Goal: Task Accomplishment & Management: Manage account settings

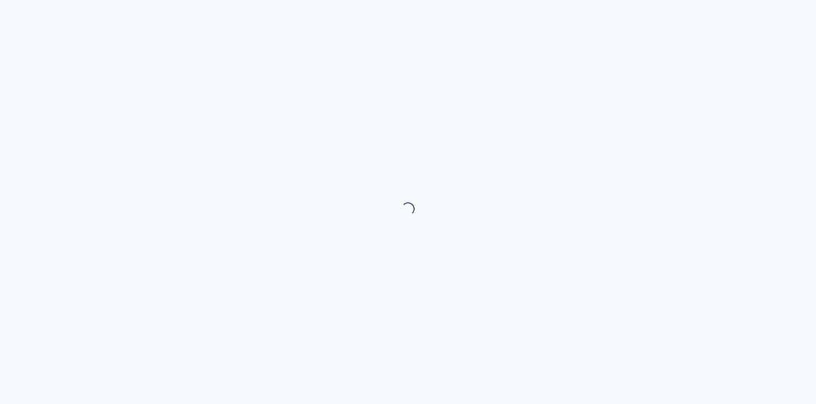
select select "month"
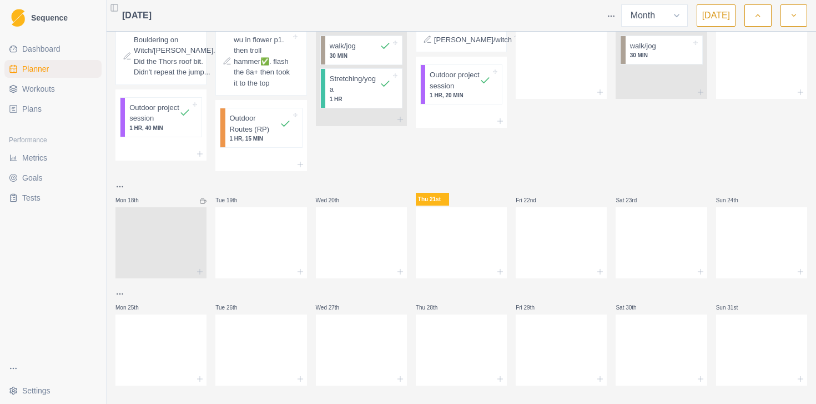
scroll to position [430, 0]
click at [501, 274] on icon at bounding box center [500, 269] width 9 height 9
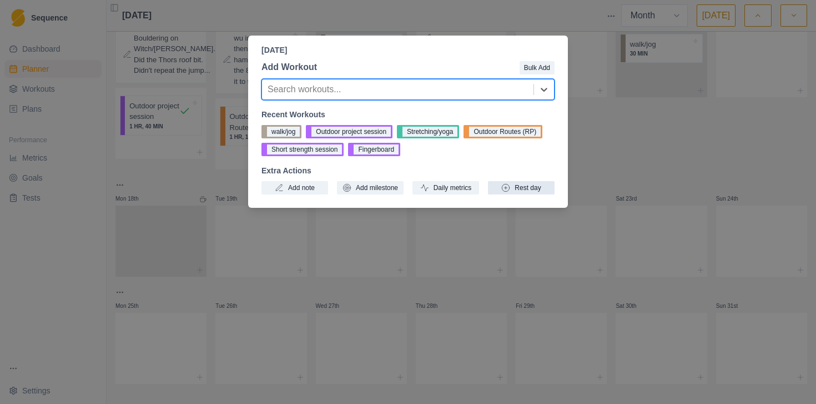
click at [538, 191] on button "Rest day" at bounding box center [521, 187] width 67 height 13
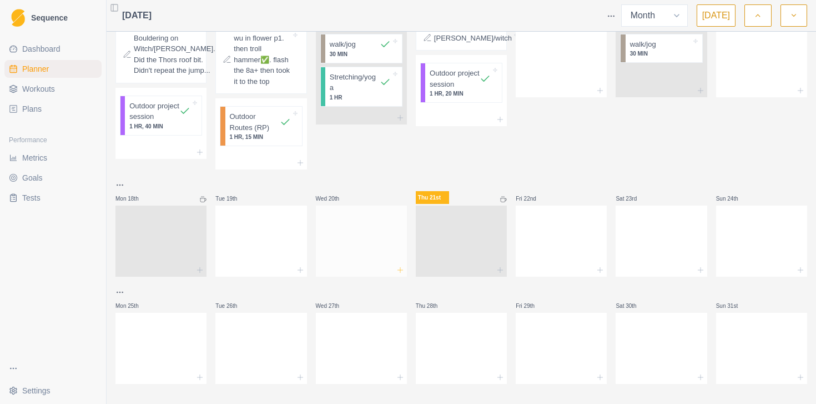
click at [401, 274] on icon at bounding box center [400, 269] width 9 height 9
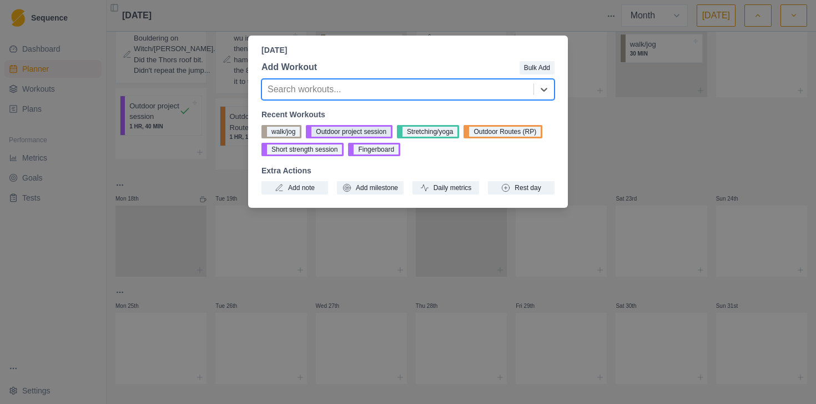
click at [346, 134] on button "Outdoor project session" at bounding box center [349, 131] width 87 height 13
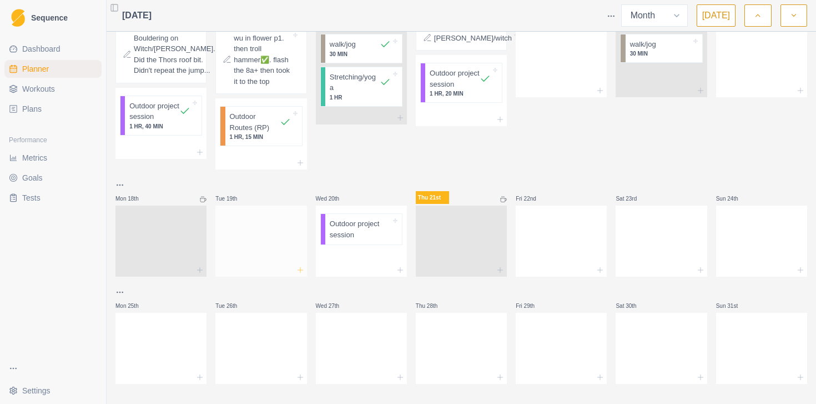
click at [300, 272] on line at bounding box center [300, 269] width 0 height 5
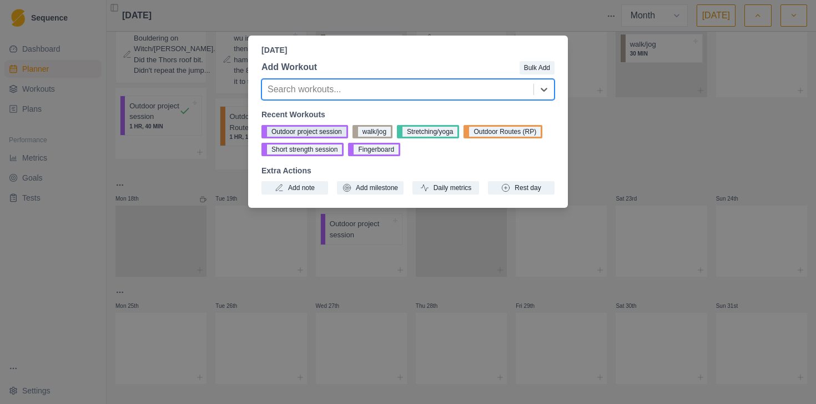
click at [311, 132] on button "Outdoor project session" at bounding box center [305, 131] width 87 height 13
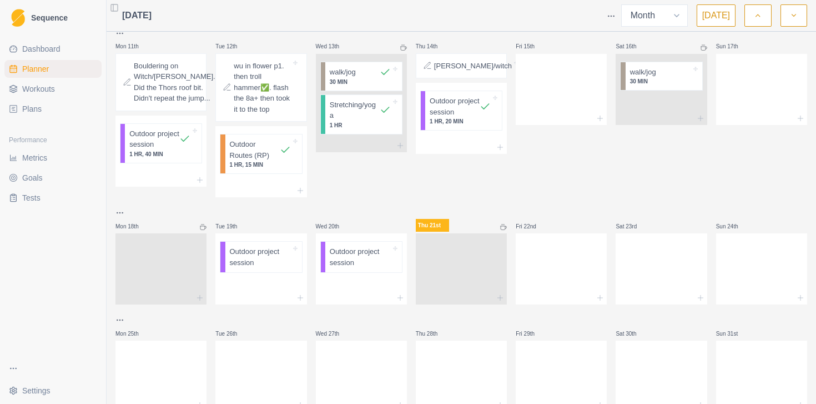
scroll to position [479, 0]
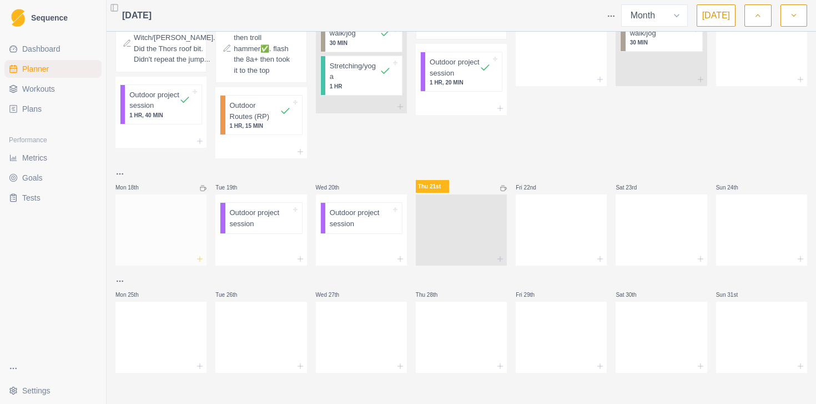
click at [200, 259] on line at bounding box center [200, 258] width 0 height 5
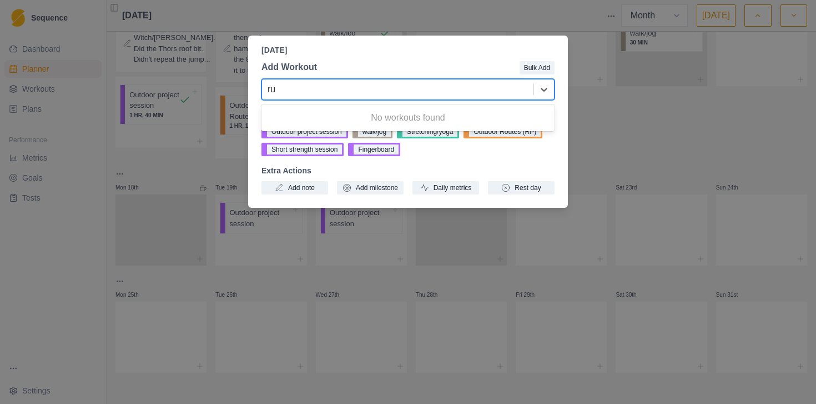
type input "r"
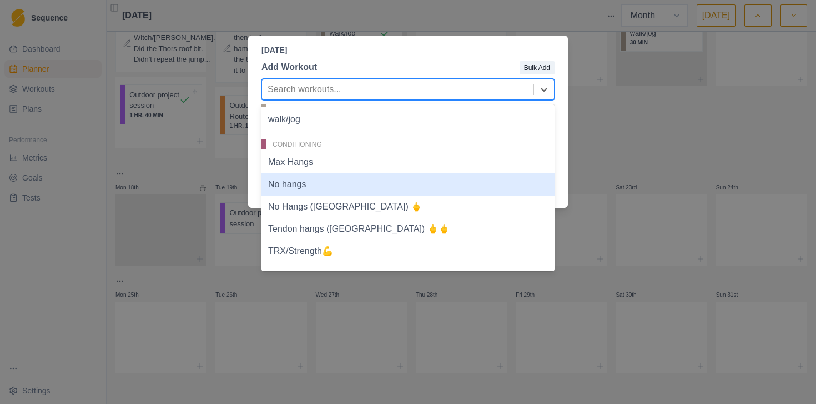
scroll to position [14, 0]
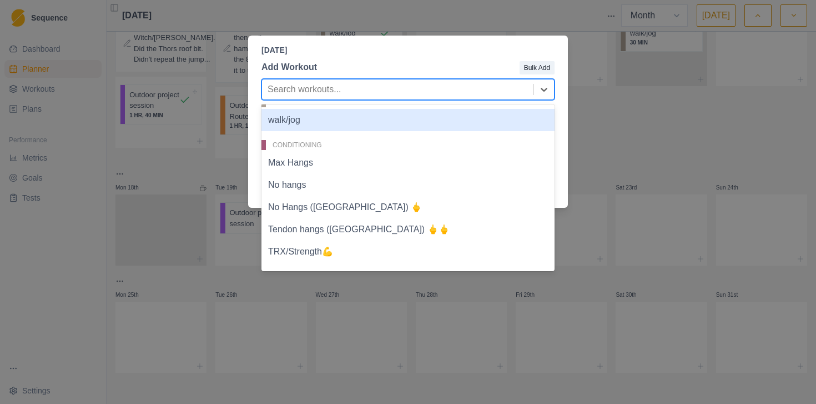
click at [358, 123] on div "walk/jog" at bounding box center [408, 120] width 293 height 22
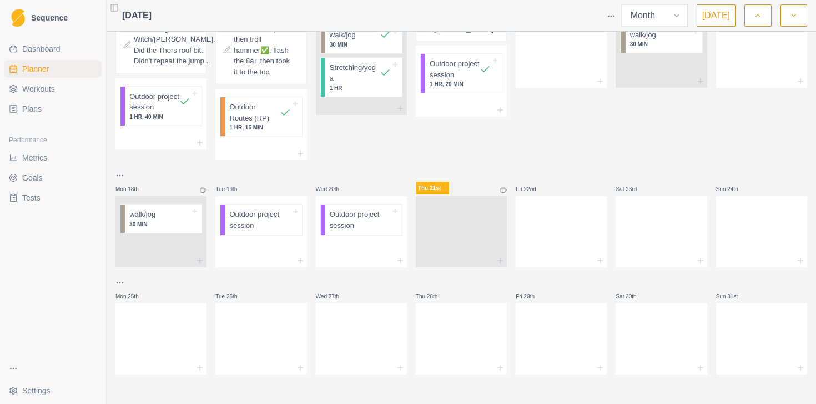
scroll to position [431, 0]
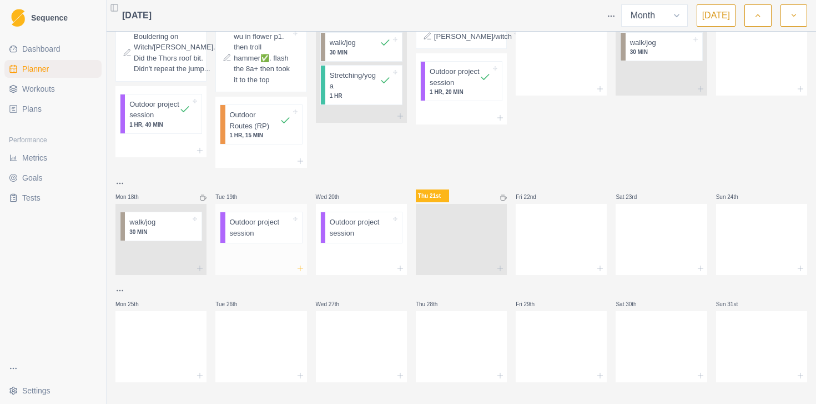
click at [300, 270] on line at bounding box center [300, 267] width 0 height 5
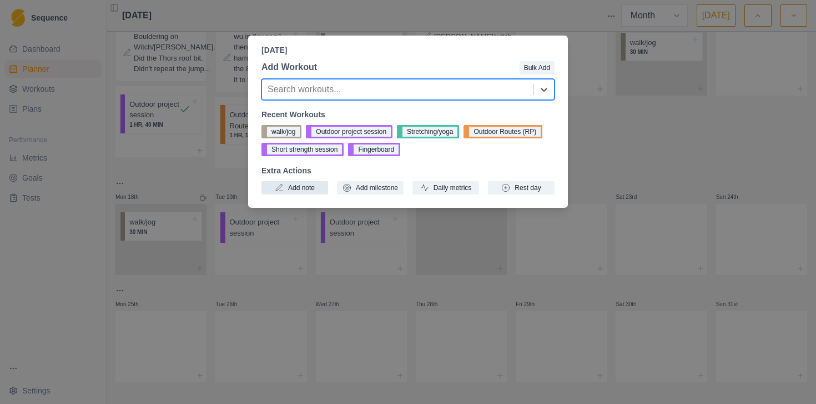
click at [299, 190] on button "Add note" at bounding box center [295, 187] width 67 height 13
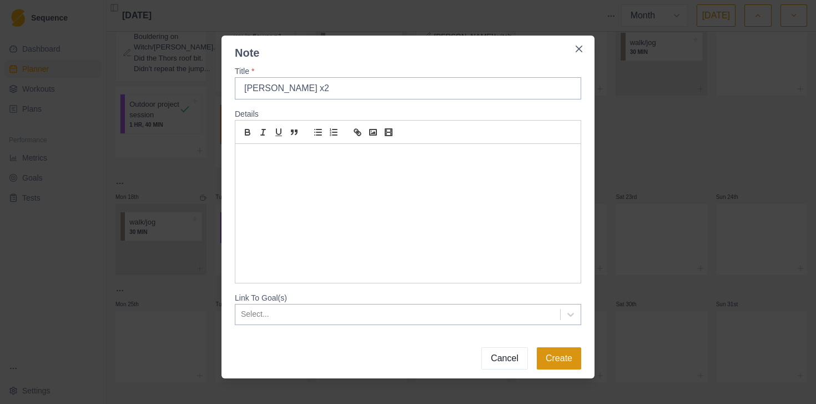
type input "[PERSON_NAME] x2"
click at [578, 359] on button "Create" at bounding box center [559, 358] width 44 height 22
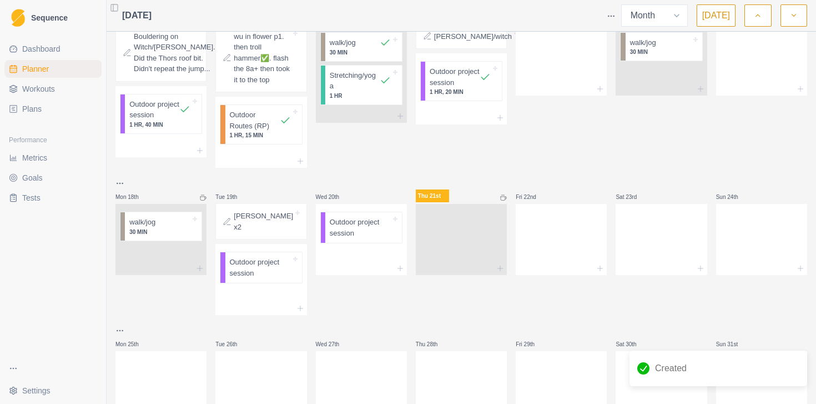
click at [293, 232] on div at bounding box center [293, 221] width 0 height 22
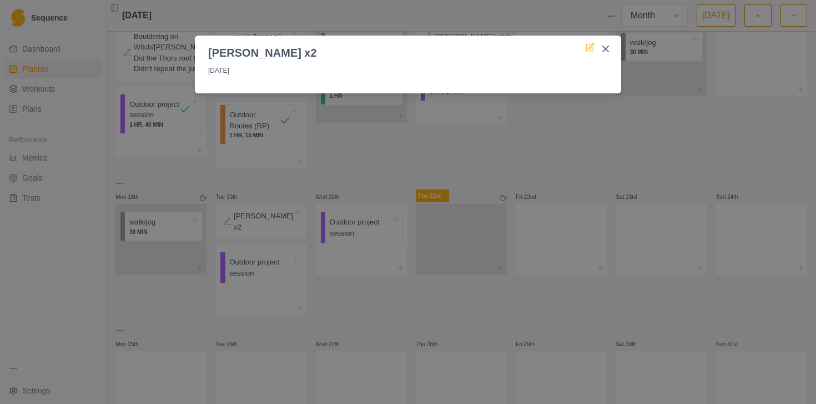
click at [591, 46] on icon at bounding box center [590, 47] width 9 height 9
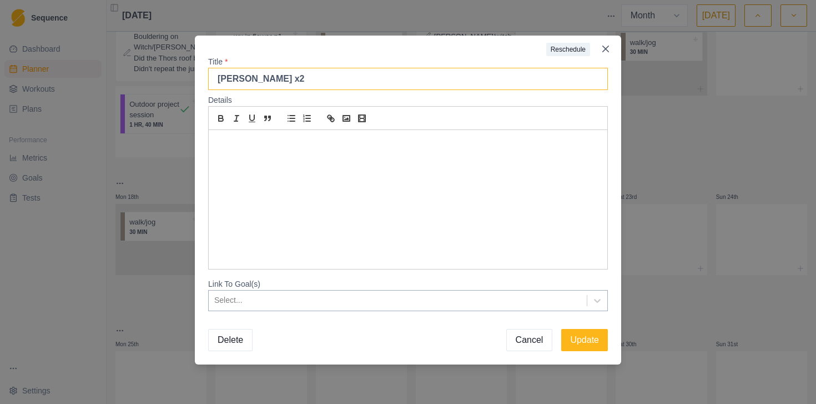
click at [299, 84] on input "[PERSON_NAME] x2" at bounding box center [408, 79] width 400 height 22
click at [290, 79] on input "[PERSON_NAME] x2 - decioded on kneebar method for the 2nd boulder" at bounding box center [408, 79] width 400 height 22
type input "[PERSON_NAME] x2 - decided on kneebar method for the 2nd boulder"
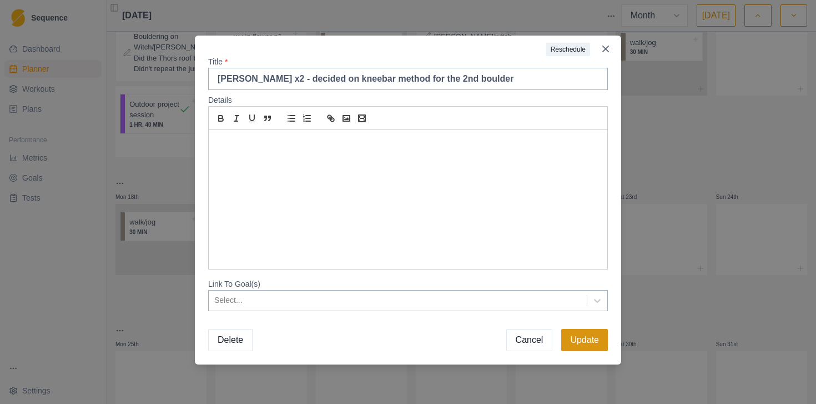
click at [581, 338] on button "Update" at bounding box center [584, 340] width 47 height 22
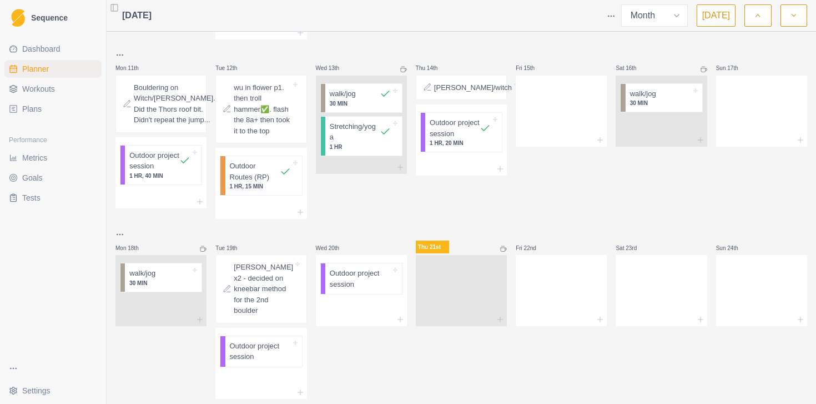
scroll to position [378, 0]
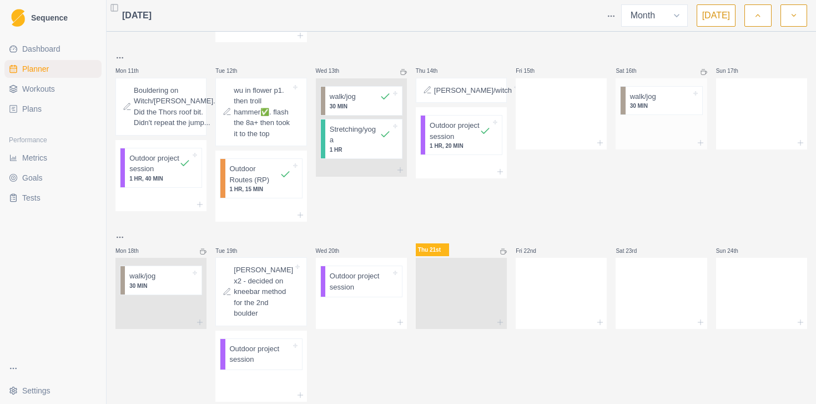
click at [653, 102] on p "walk/jog" at bounding box center [643, 96] width 26 height 11
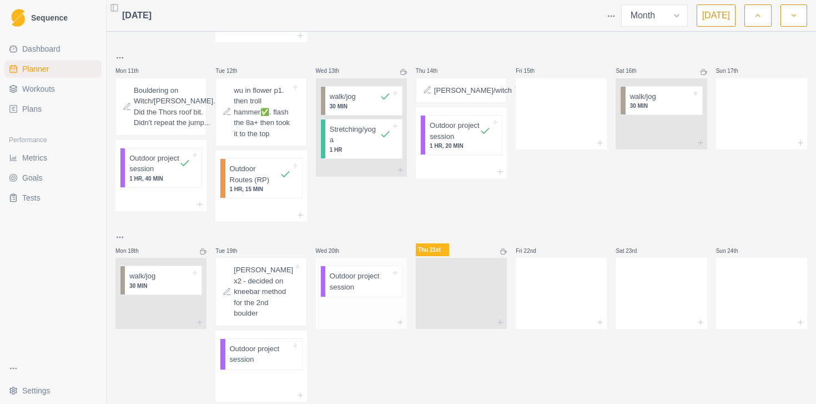
click at [368, 297] on div "Outdoor project session" at bounding box center [361, 281] width 82 height 32
click at [361, 292] on p "Outdoor project session" at bounding box center [360, 281] width 61 height 22
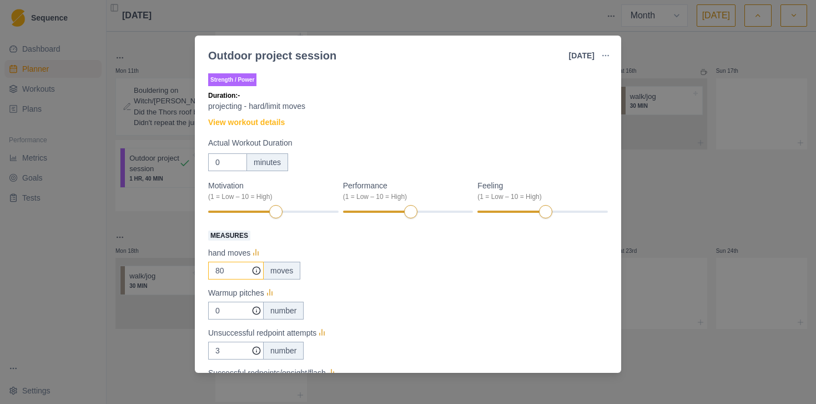
click at [229, 268] on input "80" at bounding box center [236, 271] width 56 height 18
type input "100"
click at [226, 279] on input "0" at bounding box center [236, 271] width 56 height 18
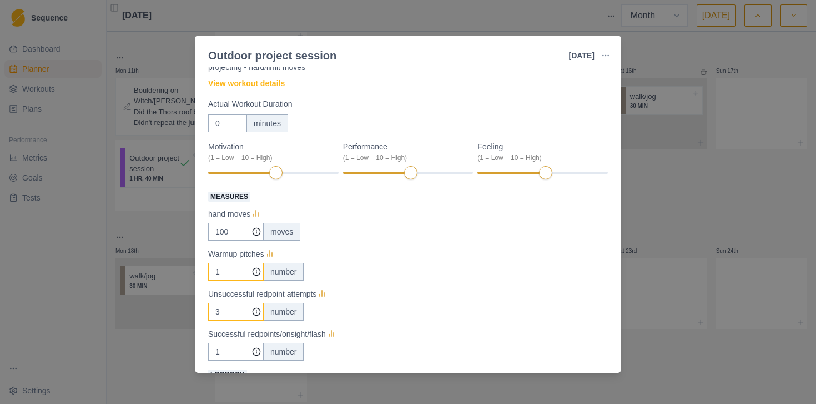
scroll to position [43, 0]
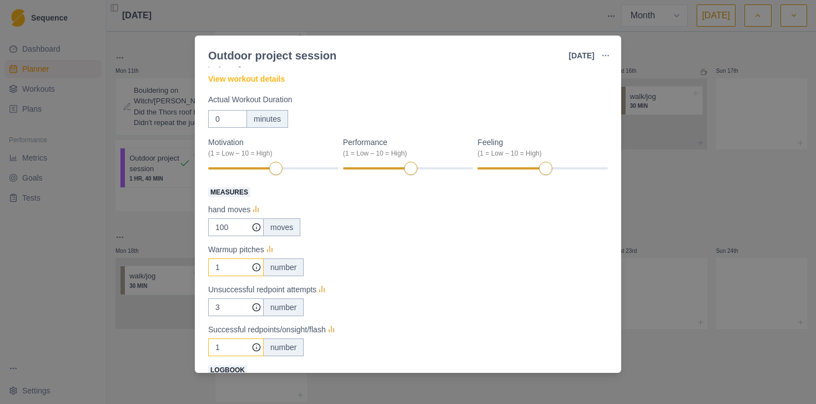
type input "1"
drag, startPoint x: 222, startPoint y: 344, endPoint x: 199, endPoint y: 349, distance: 23.2
click at [199, 349] on div "Strength / Power Duration: - projecting - hard/limit moves View workout details…" at bounding box center [408, 220] width 426 height 306
type input "0"
drag, startPoint x: 230, startPoint y: 301, endPoint x: 212, endPoint y: 306, distance: 19.0
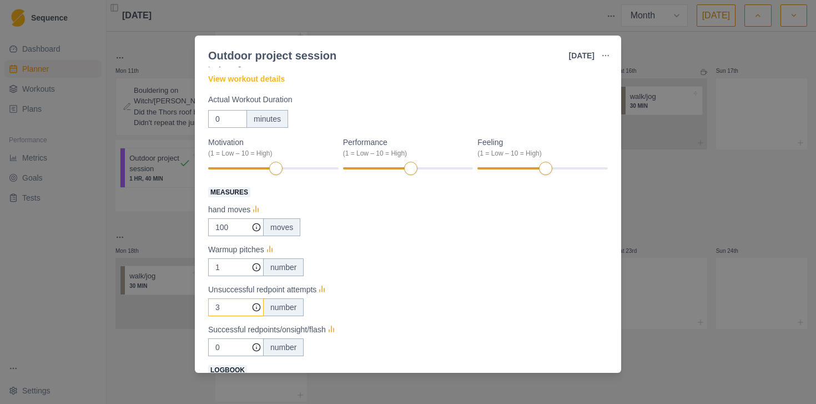
click at [211, 236] on input "3" at bounding box center [236, 227] width 56 height 18
drag, startPoint x: 219, startPoint y: 306, endPoint x: 208, endPoint y: 306, distance: 11.7
click at [208, 306] on div "Strength / Power Duration: - projecting - hard/limit moves View workout details…" at bounding box center [408, 220] width 426 height 306
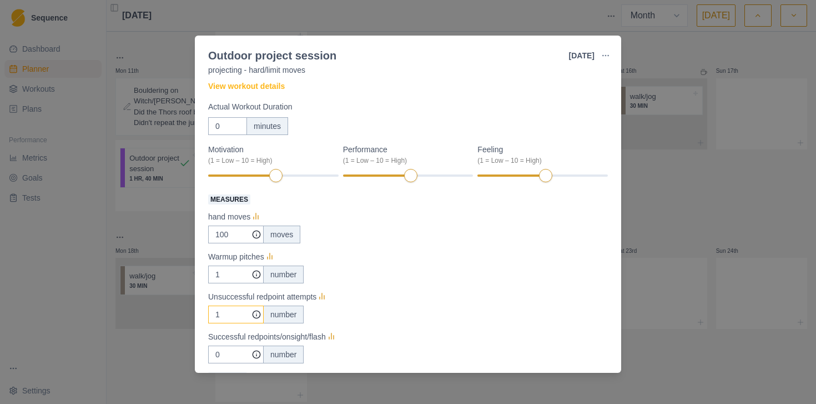
scroll to position [0, 0]
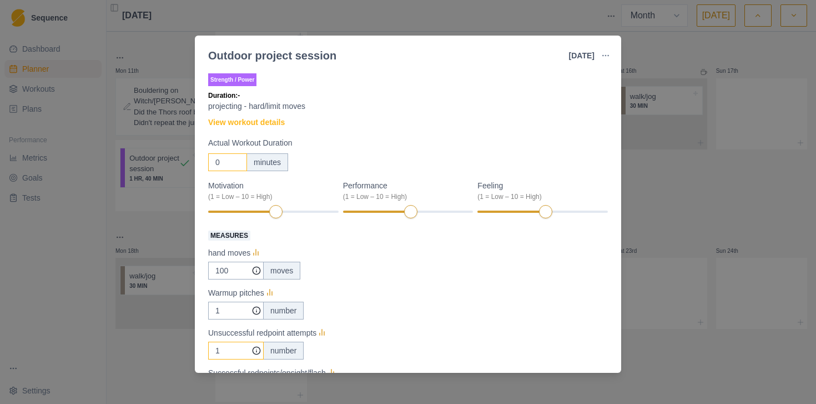
type input "1"
drag, startPoint x: 228, startPoint y: 161, endPoint x: 193, endPoint y: 163, distance: 35.0
click at [193, 163] on div "Outdoor project session [DATE] Link To Goal View Workout Metrics Edit Original …" at bounding box center [408, 202] width 816 height 404
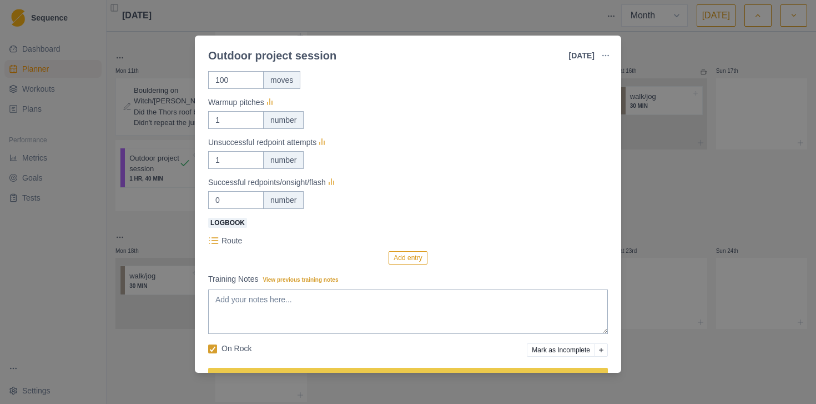
scroll to position [195, 0]
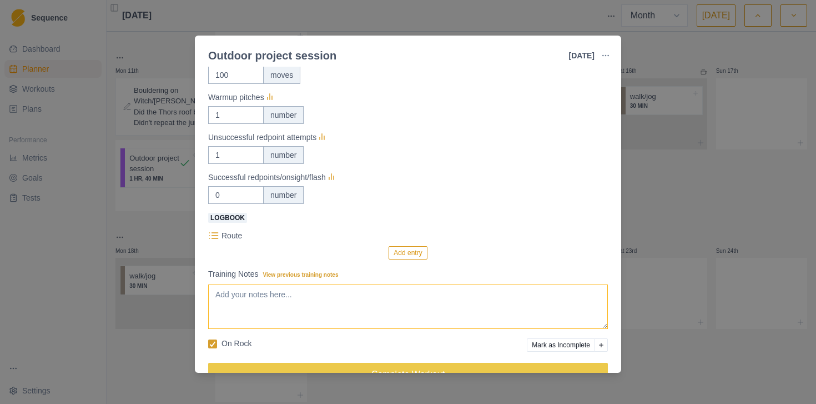
type input "40"
click at [364, 289] on textarea "Training Notes View previous training notes" at bounding box center [408, 306] width 400 height 44
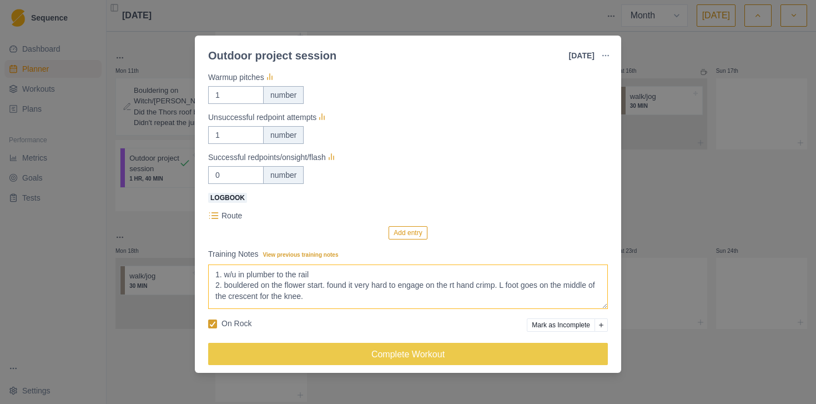
scroll to position [223, 0]
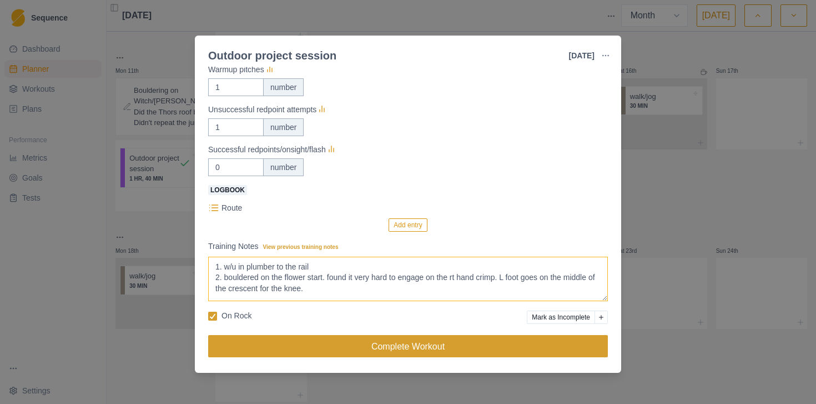
type textarea "1. w/u in plumber to the rail 2. bouldered on the flower start. found it very h…"
click at [349, 355] on button "Complete Workout" at bounding box center [408, 346] width 400 height 22
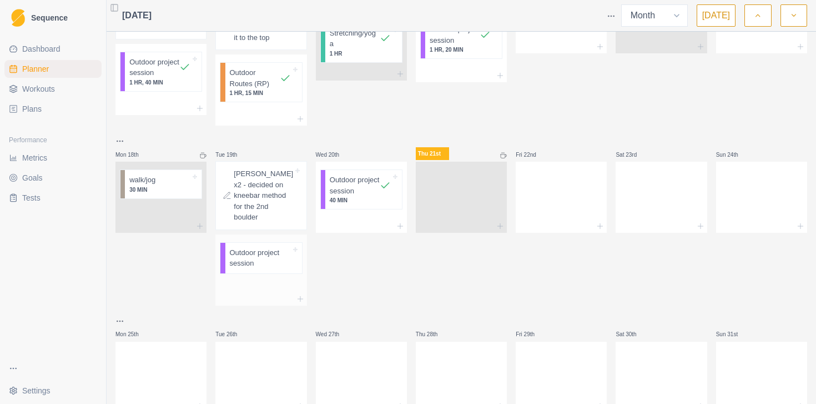
scroll to position [451, 0]
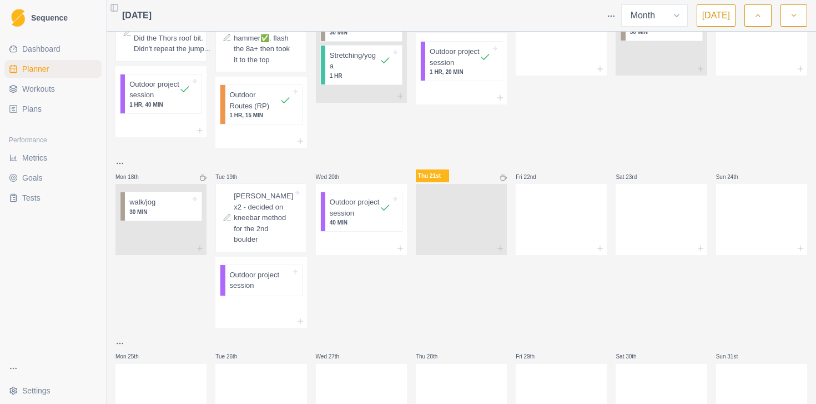
click at [38, 161] on span "Metrics" at bounding box center [34, 157] width 25 height 11
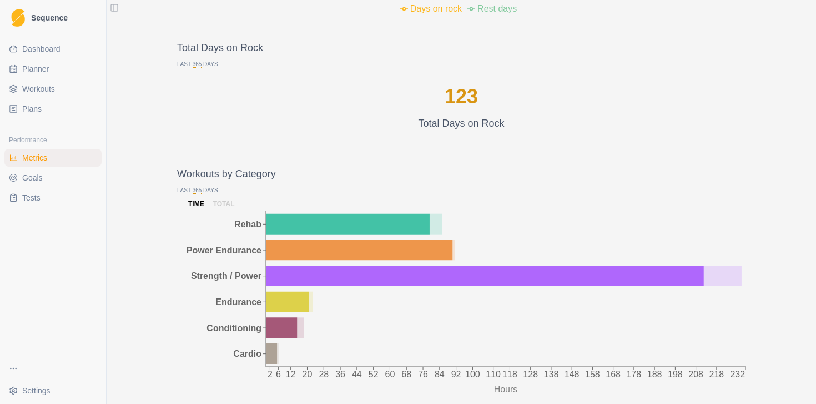
scroll to position [887, 0]
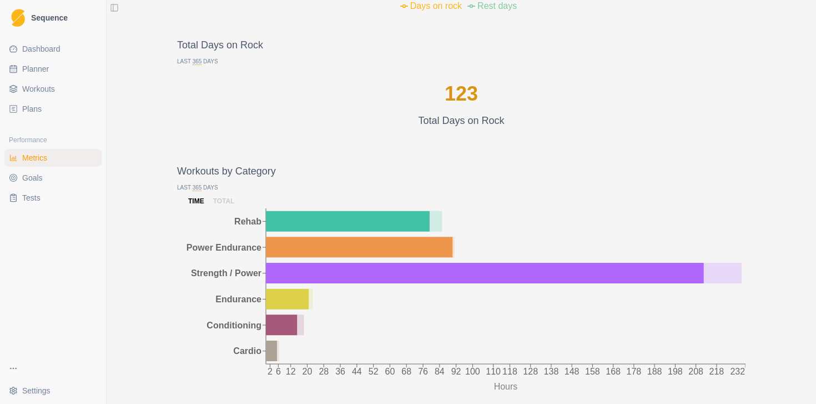
click at [199, 61] on span "365" at bounding box center [197, 61] width 9 height 7
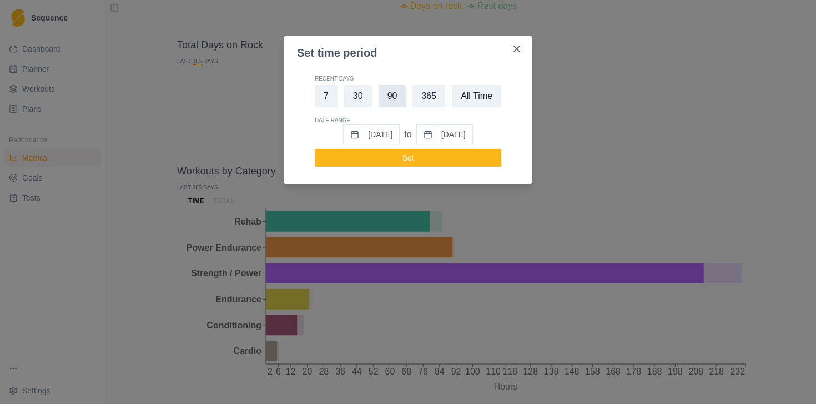
click at [395, 100] on button "90" at bounding box center [393, 96] width 28 height 22
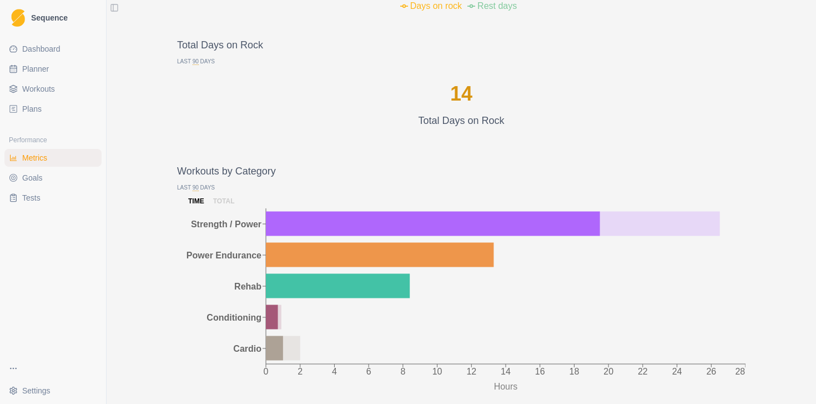
click at [199, 59] on span "90" at bounding box center [196, 61] width 6 height 7
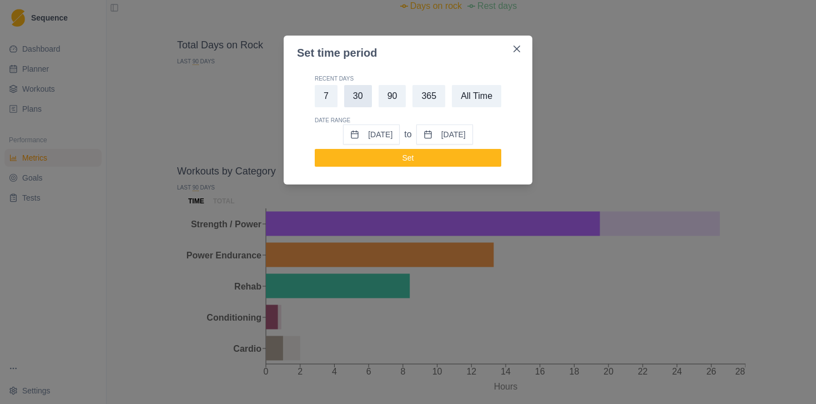
click at [353, 98] on button "30" at bounding box center [358, 96] width 28 height 22
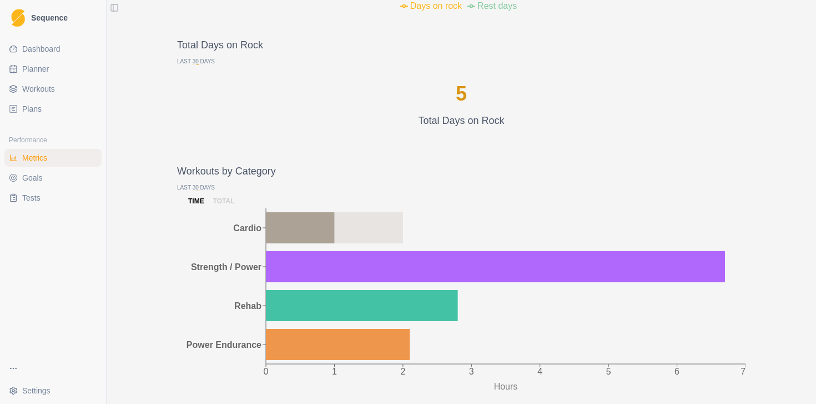
click at [34, 67] on span "Planner" at bounding box center [35, 68] width 27 height 11
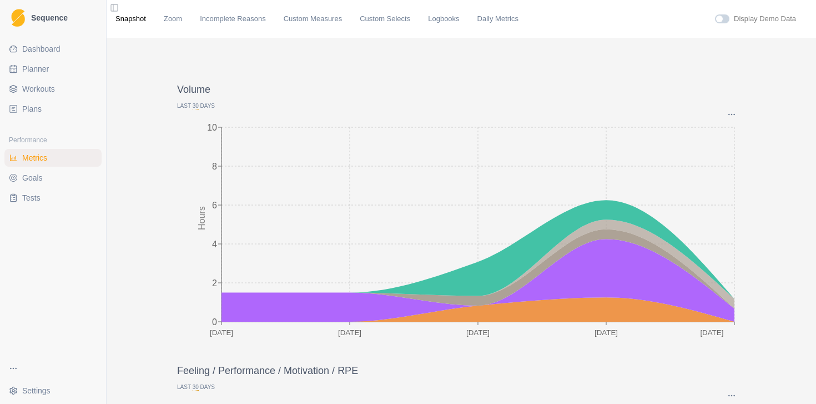
select select "month"
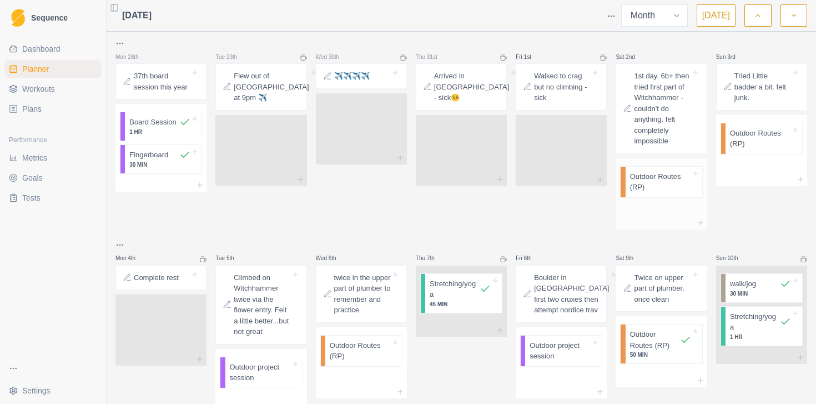
click at [672, 193] on p "Outdoor Routes (RP)" at bounding box center [660, 182] width 61 height 22
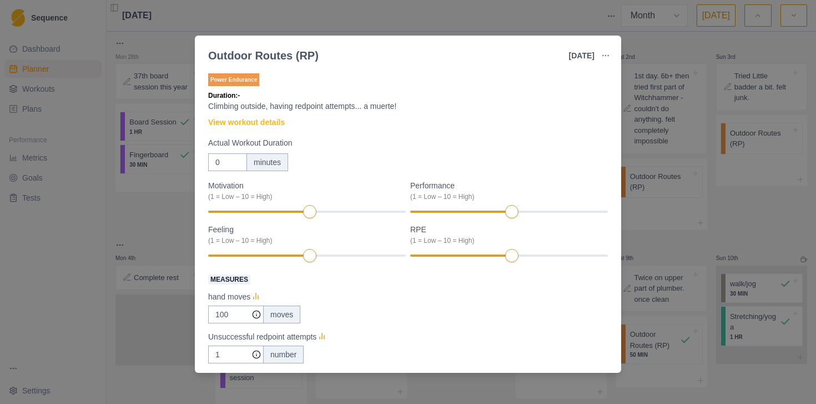
click at [761, 228] on div "Outdoor Routes (RP) [DATE] Link To Goal View Workout Metrics Edit Original Work…" at bounding box center [408, 202] width 816 height 404
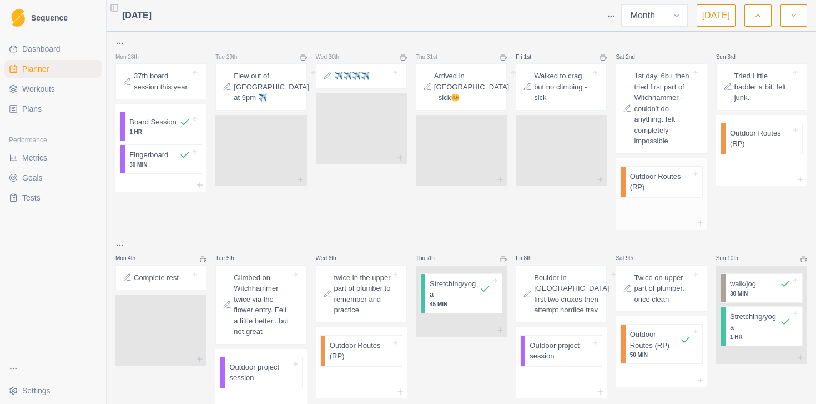
click at [658, 193] on p "Outdoor Routes (RP)" at bounding box center [660, 182] width 61 height 22
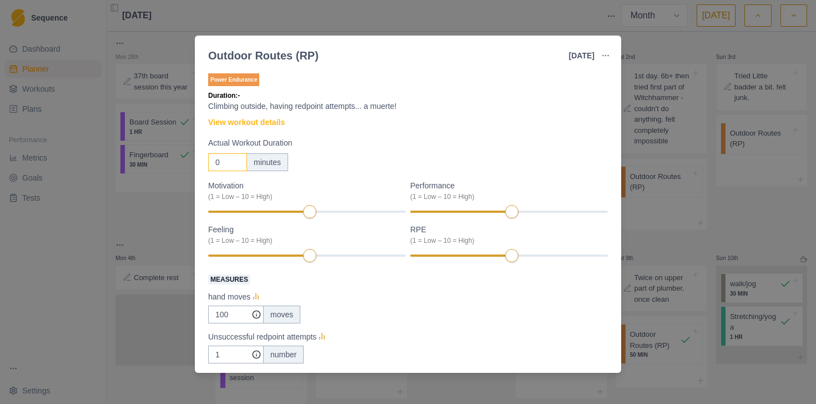
click at [223, 164] on input "0" at bounding box center [227, 162] width 39 height 18
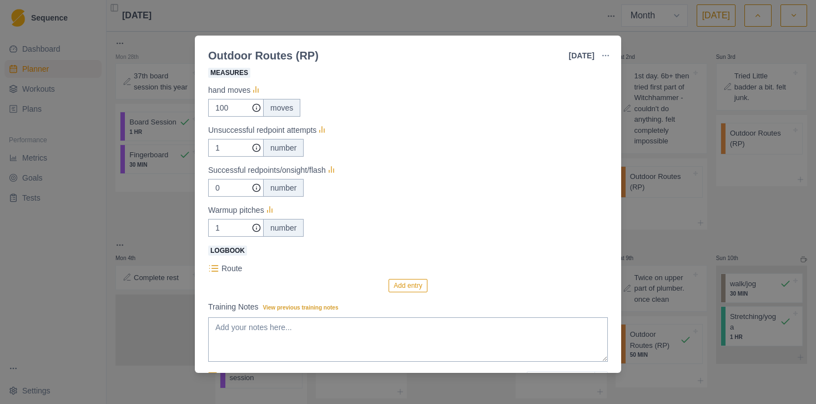
scroll to position [207, 0]
type input "60"
click at [224, 116] on input "0" at bounding box center [236, 107] width 56 height 18
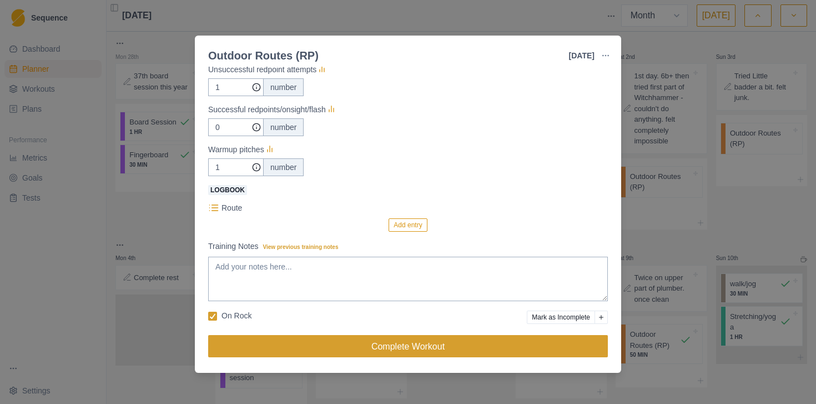
click at [410, 344] on button "Complete Workout" at bounding box center [408, 346] width 400 height 22
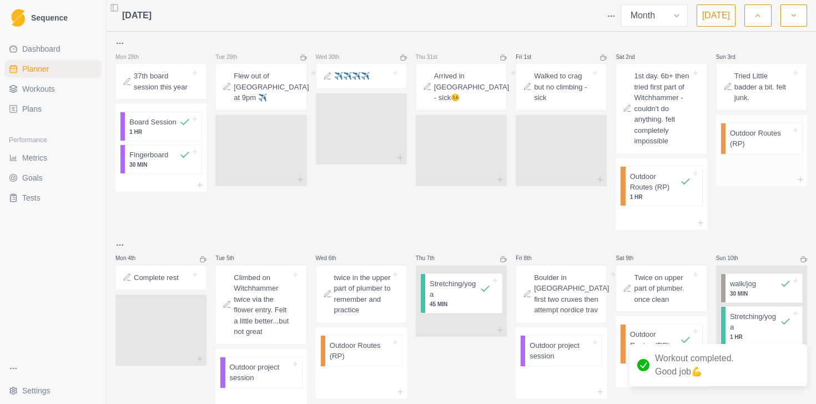
click at [756, 135] on p "Outdoor Routes (RP)" at bounding box center [760, 139] width 61 height 22
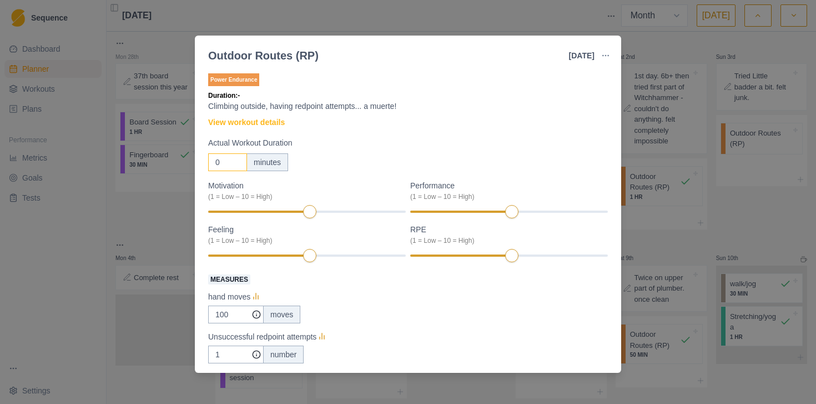
click at [227, 162] on input "0" at bounding box center [227, 162] width 39 height 18
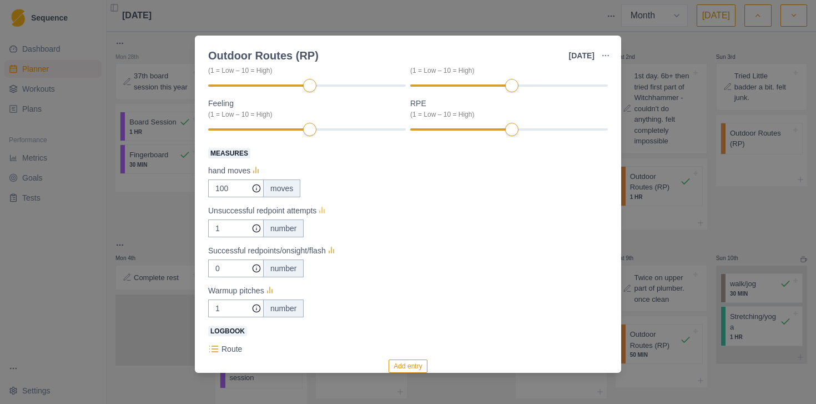
scroll to position [127, 0]
type input "40"
click at [229, 197] on input "1" at bounding box center [236, 188] width 56 height 18
click at [223, 197] on input "1" at bounding box center [236, 188] width 56 height 18
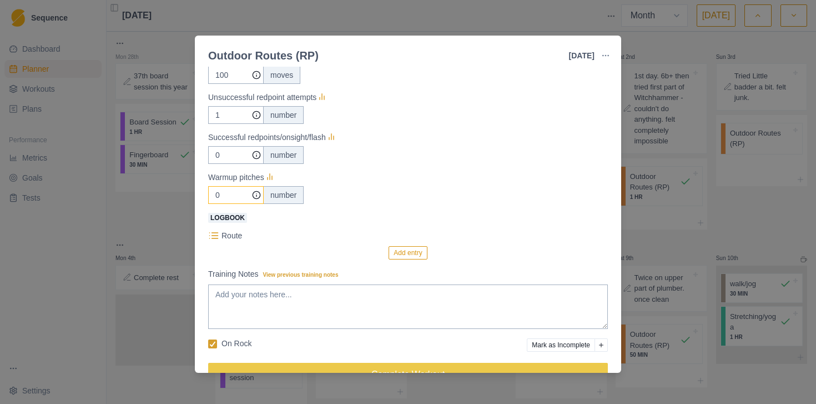
scroll to position [267, 0]
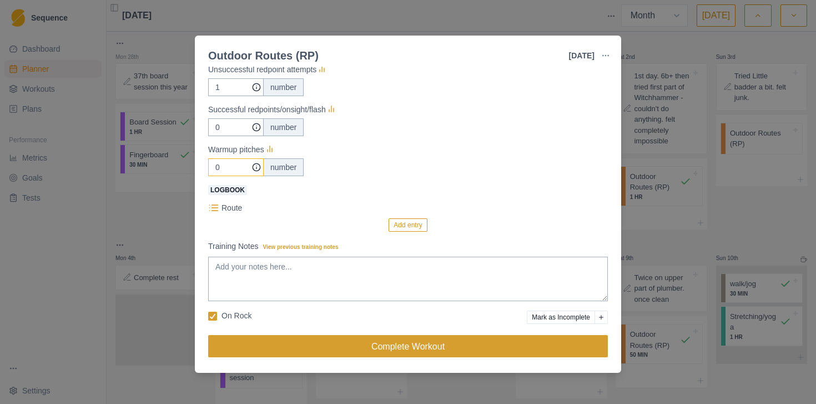
type input "0"
click at [344, 349] on button "Complete Workout" at bounding box center [408, 346] width 400 height 22
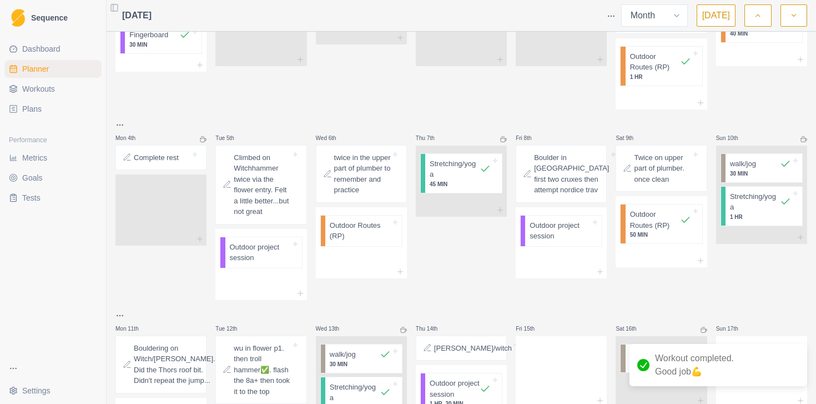
scroll to position [122, 0]
click at [255, 262] on p "Outdoor project session" at bounding box center [260, 251] width 61 height 22
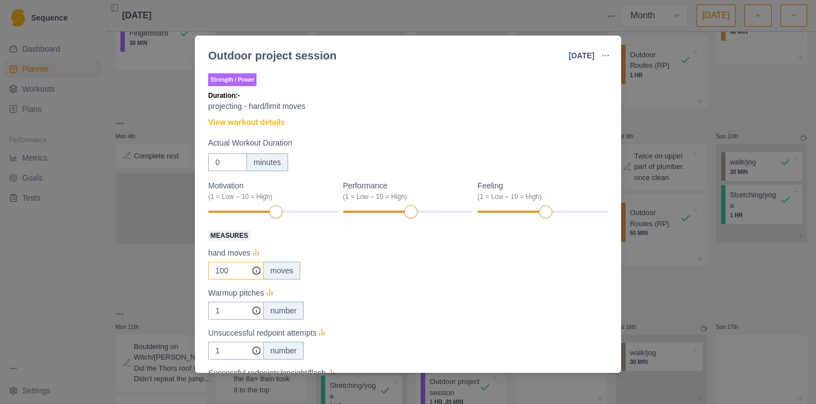
click at [237, 271] on input "100" at bounding box center [236, 271] width 56 height 18
type input "120"
click at [228, 279] on input "1" at bounding box center [236, 271] width 56 height 18
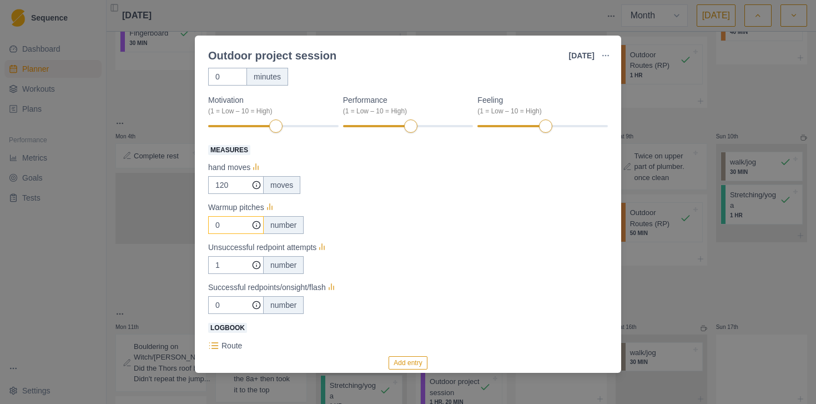
scroll to position [96, 0]
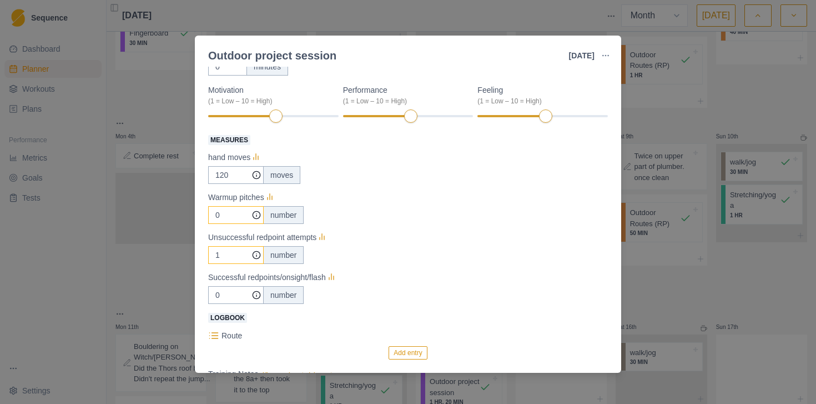
type input "0"
drag, startPoint x: 227, startPoint y: 255, endPoint x: 190, endPoint y: 255, distance: 36.6
click at [190, 255] on div "Outdoor project session [DATE] Link To Goal View Workout Metrics Edit Original …" at bounding box center [408, 202] width 816 height 404
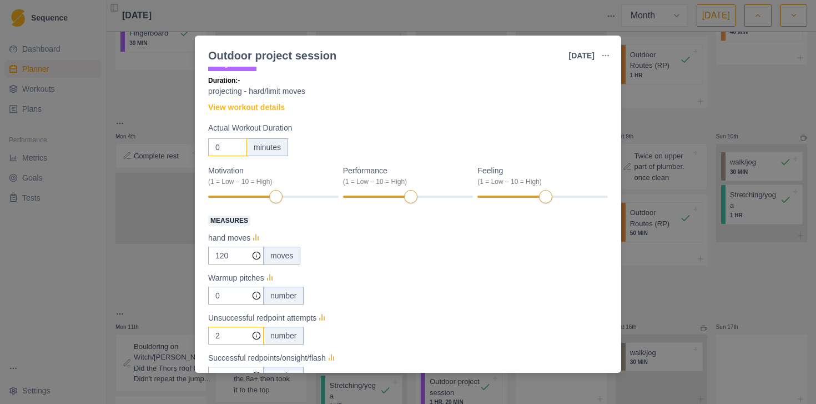
scroll to position [10, 0]
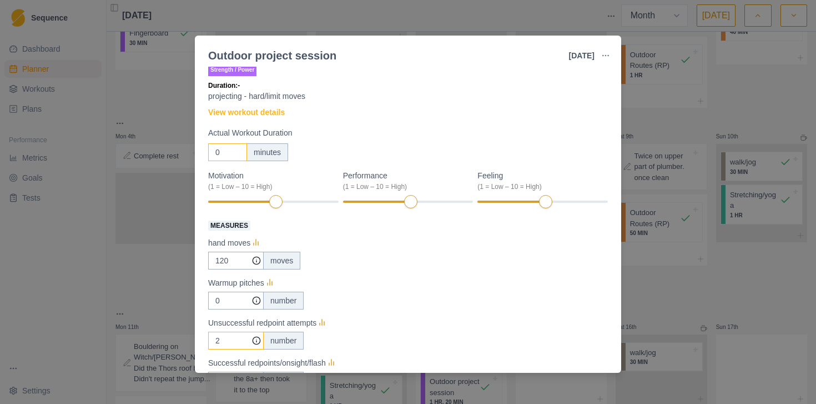
type input "2"
drag, startPoint x: 224, startPoint y: 152, endPoint x: 207, endPoint y: 153, distance: 17.8
click at [207, 153] on div "Strength / Power Duration: - projecting - hard/limit moves View workout details…" at bounding box center [408, 220] width 426 height 306
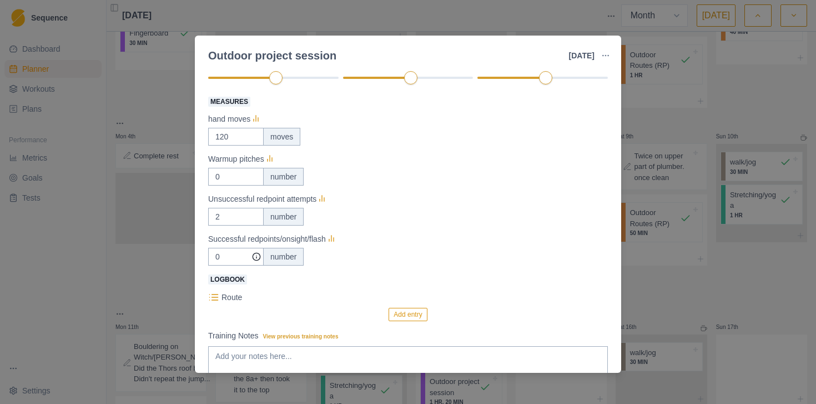
scroll to position [223, 0]
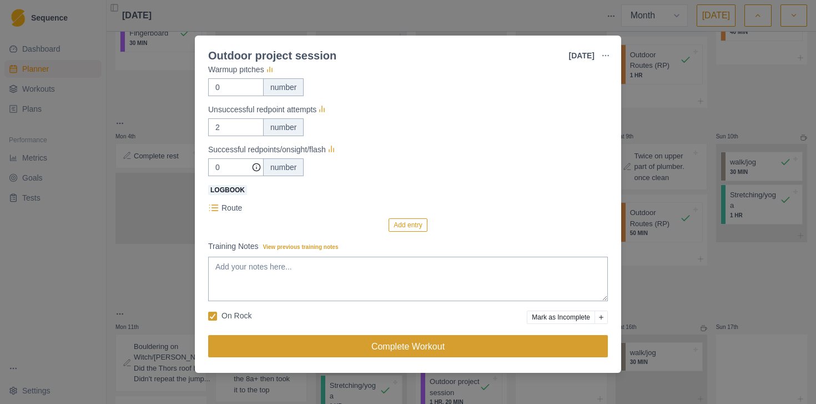
type input "60"
click at [383, 345] on button "Complete Workout" at bounding box center [408, 346] width 400 height 22
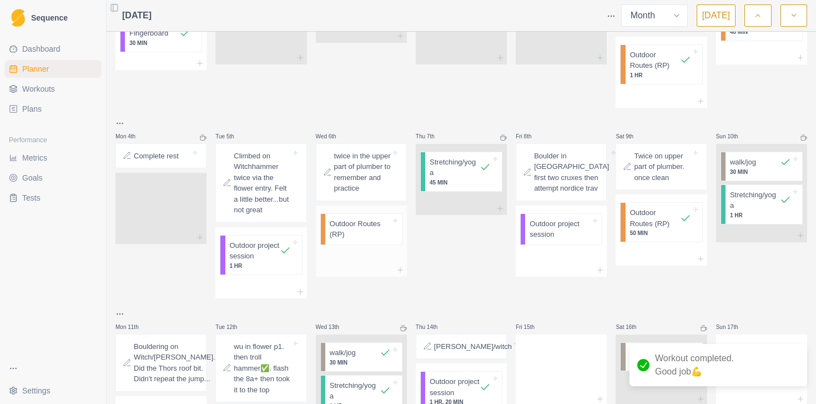
click at [350, 240] on p "Outdoor Routes (RP)" at bounding box center [360, 229] width 61 height 22
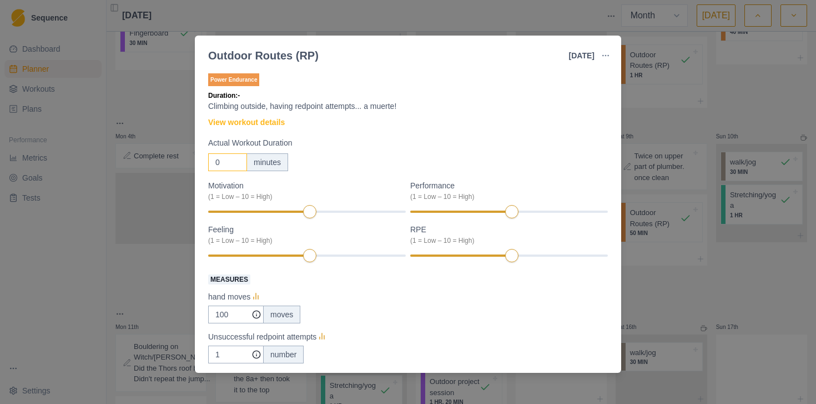
click at [230, 159] on input "0" at bounding box center [227, 162] width 39 height 18
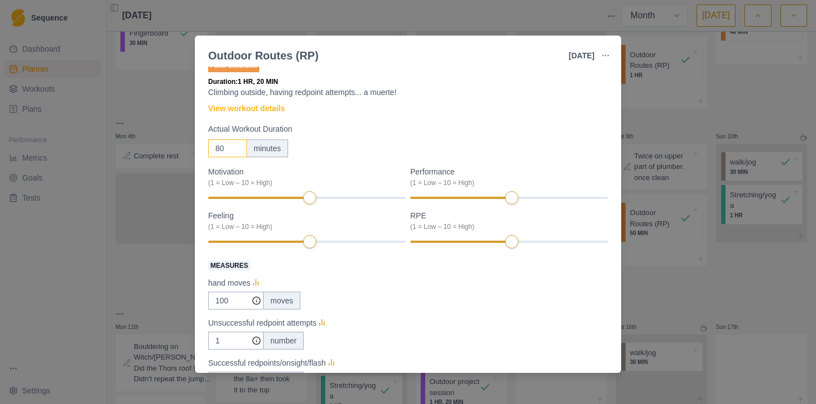
scroll to position [22, 0]
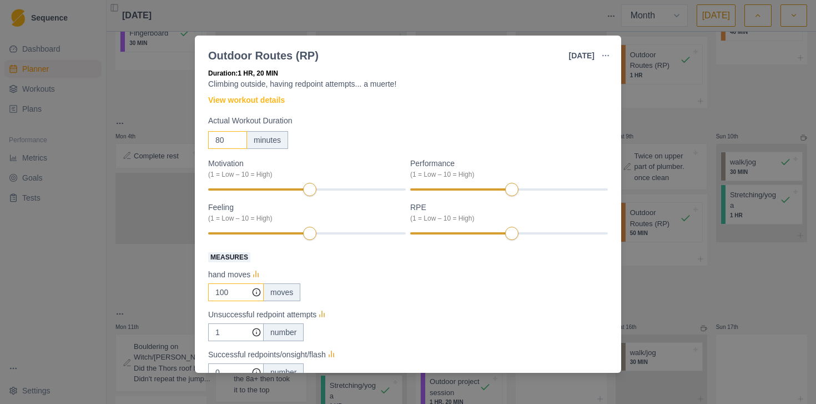
type input "80"
drag, startPoint x: 227, startPoint y: 292, endPoint x: 193, endPoint y: 294, distance: 33.4
click at [193, 294] on div "Outdoor Routes (RP) [DATE] Link To Goal View Workout Metrics Edit Original Work…" at bounding box center [408, 202] width 816 height 404
type input "120"
drag, startPoint x: 232, startPoint y: 332, endPoint x: 209, endPoint y: 332, distance: 22.8
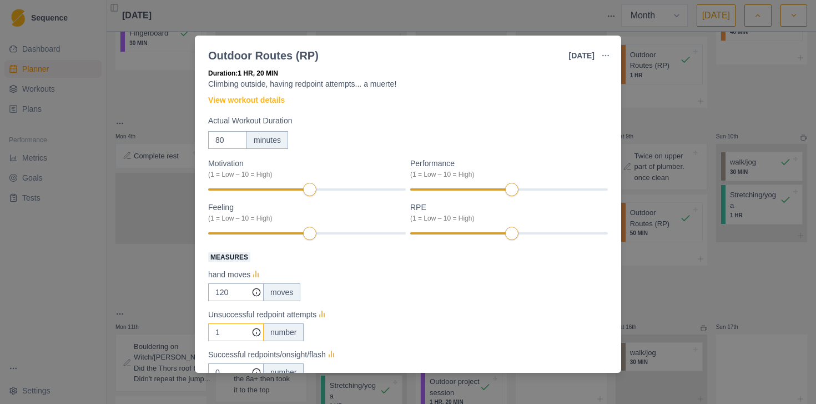
click at [209, 301] on input "1" at bounding box center [236, 292] width 56 height 18
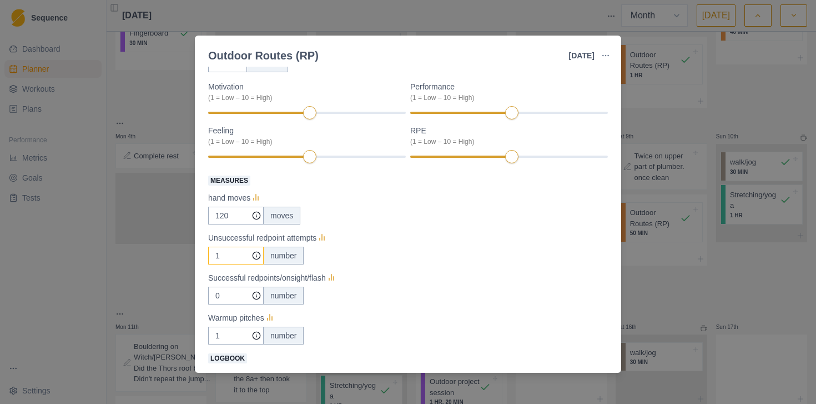
scroll to position [102, 0]
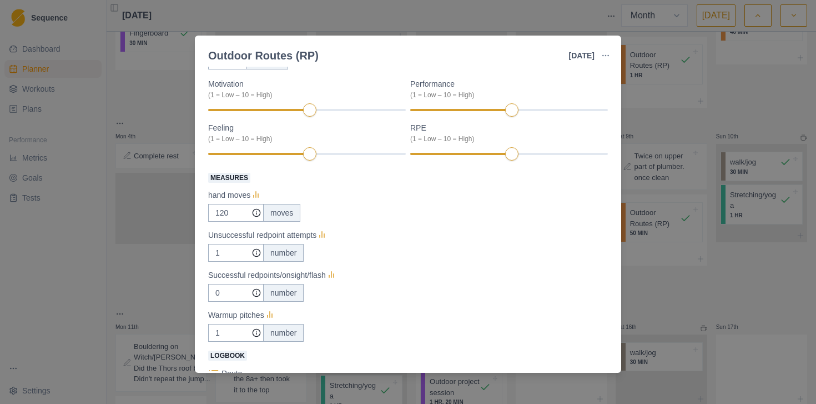
click at [423, 324] on div "1 number" at bounding box center [408, 333] width 400 height 18
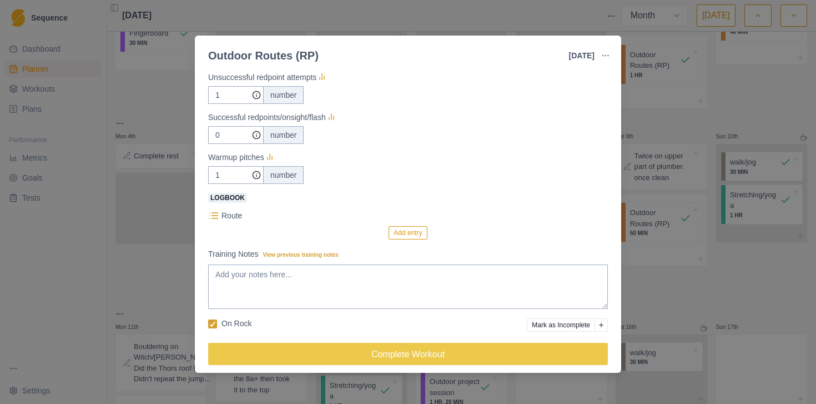
scroll to position [267, 0]
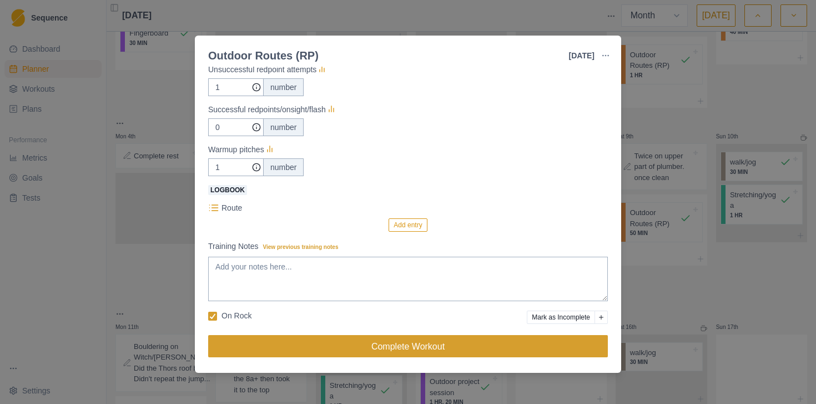
click at [393, 347] on button "Complete Workout" at bounding box center [408, 346] width 400 height 22
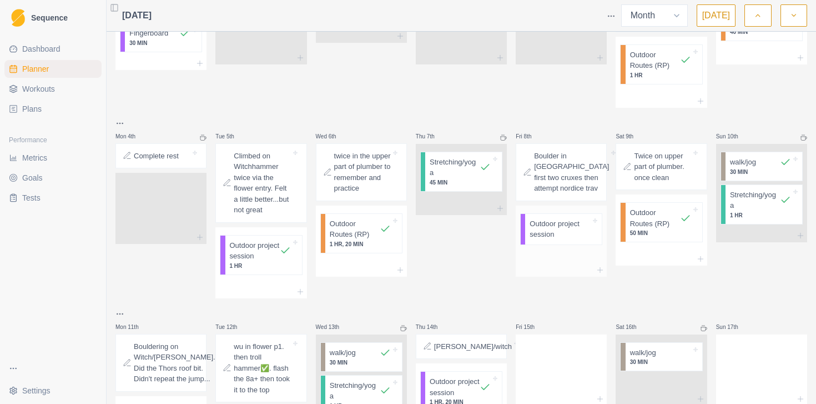
click at [569, 240] on p "Outdoor project session" at bounding box center [560, 229] width 61 height 22
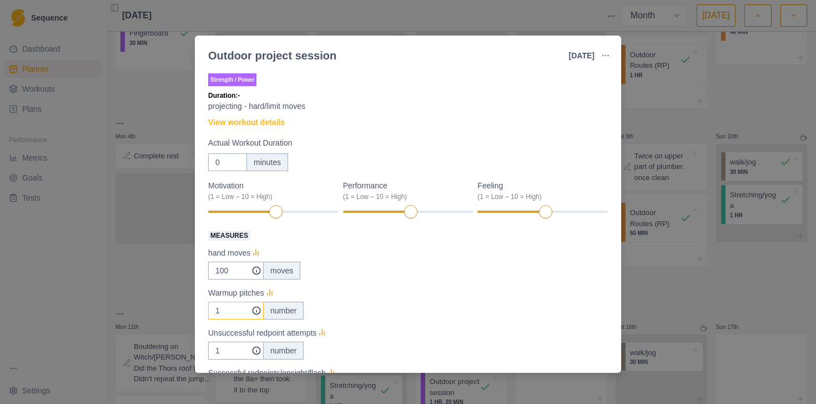
scroll to position [41, 0]
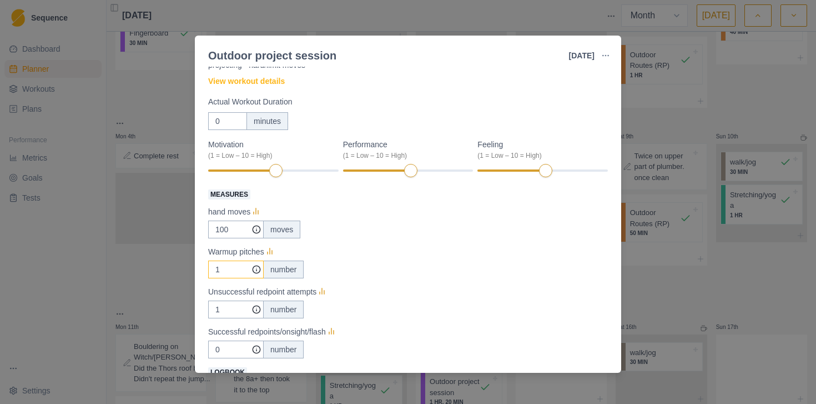
drag, startPoint x: 224, startPoint y: 269, endPoint x: 194, endPoint y: 271, distance: 30.6
click at [194, 271] on div "Outdoor project session [DATE] Link To Goal View Workout Metrics Edit Original …" at bounding box center [408, 202] width 816 height 404
type input "0"
click at [227, 238] on input "1" at bounding box center [236, 229] width 56 height 18
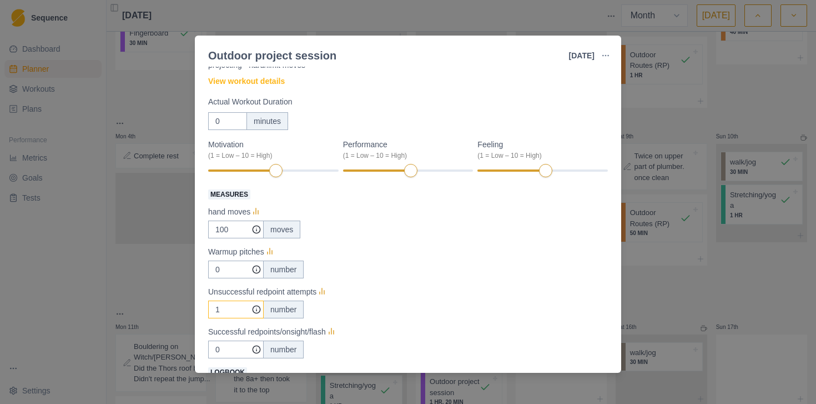
click at [227, 238] on input "1" at bounding box center [236, 229] width 56 height 18
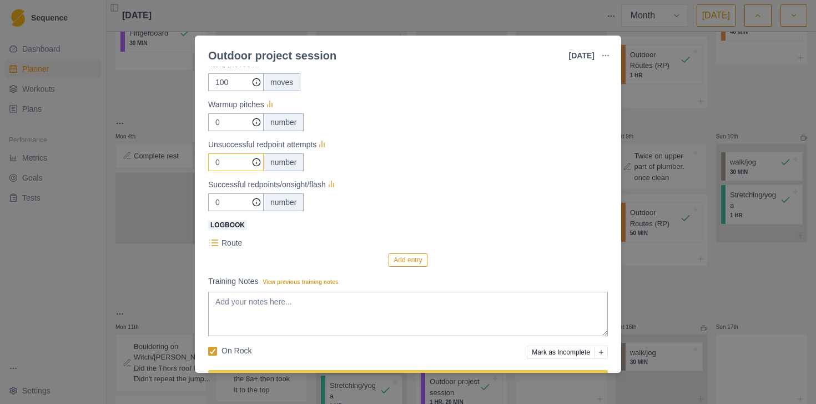
scroll to position [223, 0]
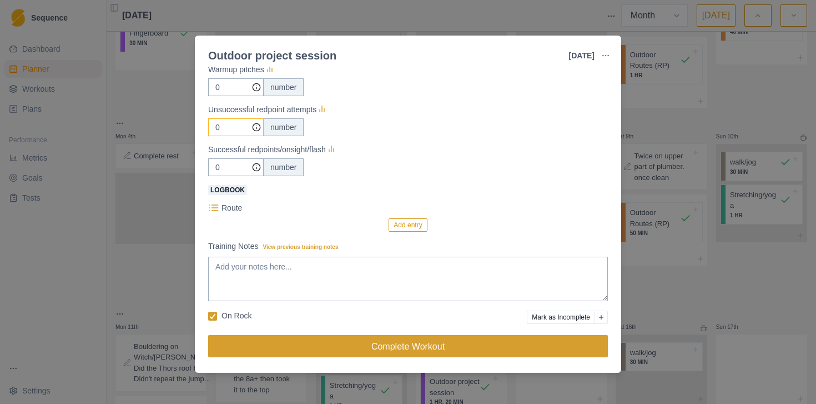
type input "0"
click at [428, 341] on button "Complete Workout" at bounding box center [408, 346] width 400 height 22
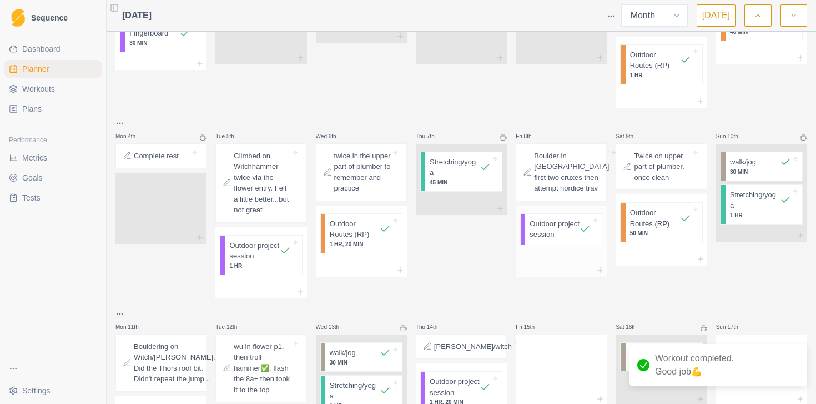
click at [553, 240] on p "Outdoor project session" at bounding box center [555, 229] width 50 height 22
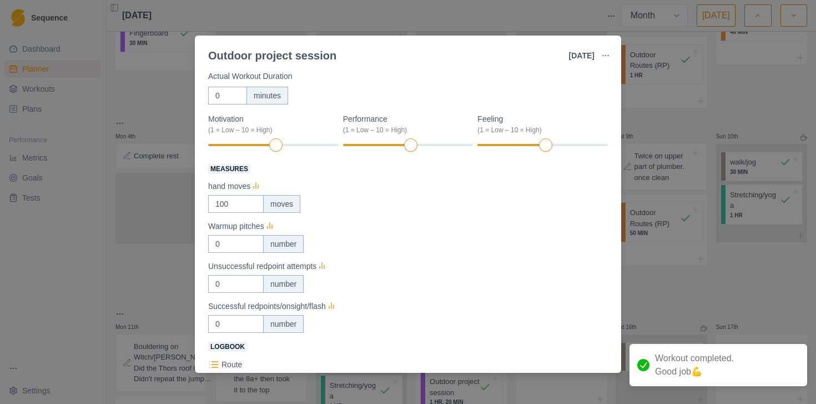
scroll to position [72, 0]
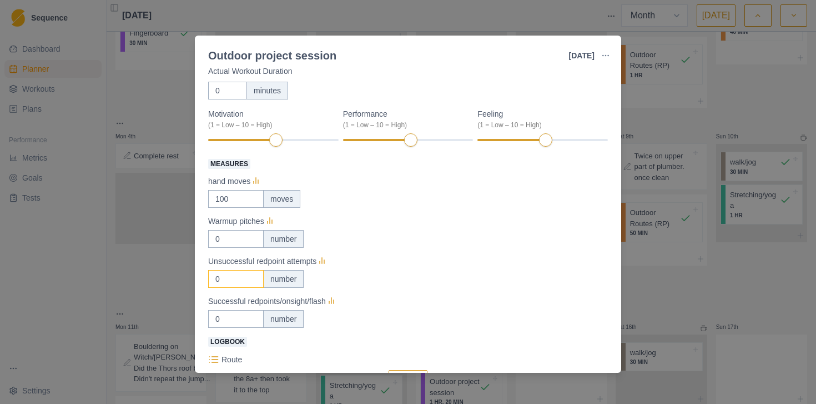
drag, startPoint x: 228, startPoint y: 277, endPoint x: 204, endPoint y: 277, distance: 23.9
click at [204, 277] on div "Strength / Power Duration: - projecting - hard/limit moves View workout details…" at bounding box center [408, 220] width 426 height 306
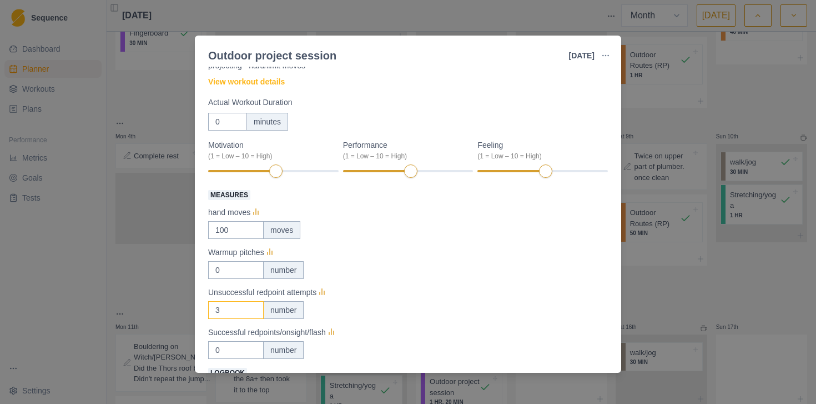
scroll to position [0, 0]
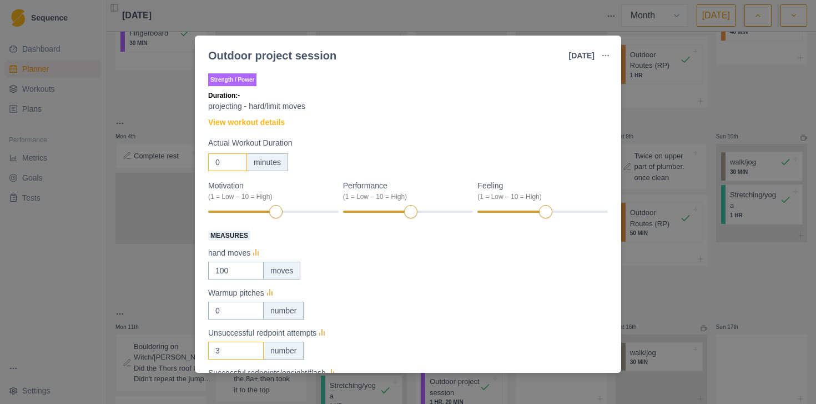
type input "3"
drag, startPoint x: 223, startPoint y: 162, endPoint x: 195, endPoint y: 163, distance: 27.8
click at [195, 163] on div "Strength / Power Duration: - projecting - hard/limit moves View workout details…" at bounding box center [408, 220] width 426 height 306
type input "9"
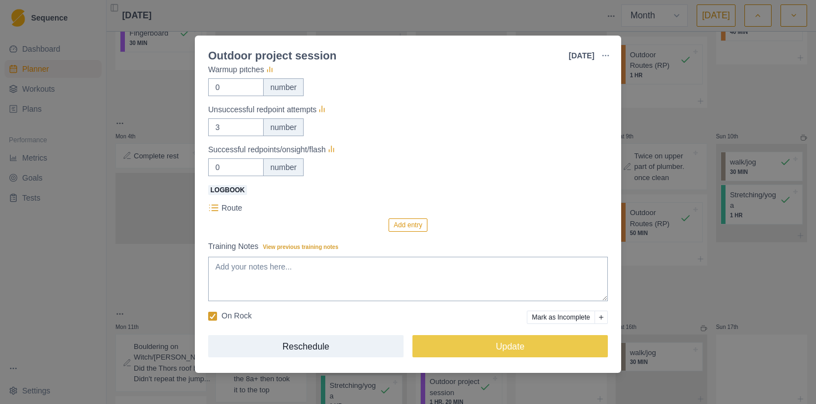
scroll to position [223, 0]
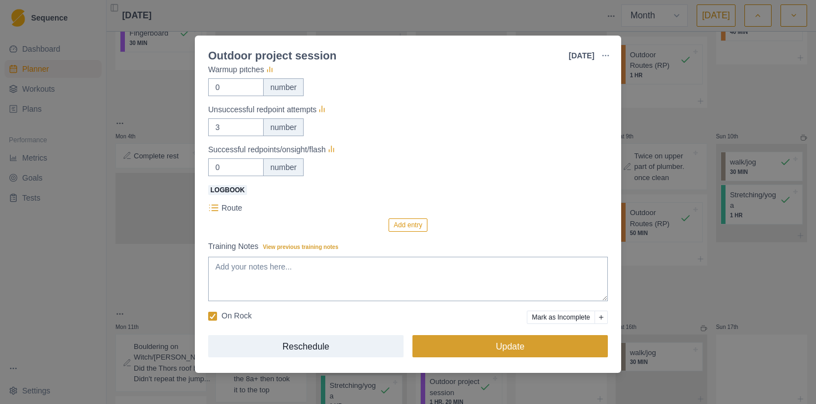
type input "80"
click at [541, 343] on button "Update" at bounding box center [510, 346] width 195 height 22
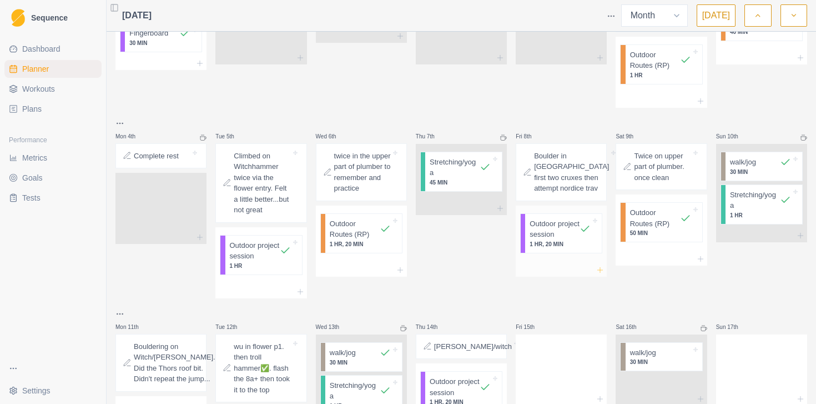
click at [601, 270] on line at bounding box center [600, 270] width 5 height 0
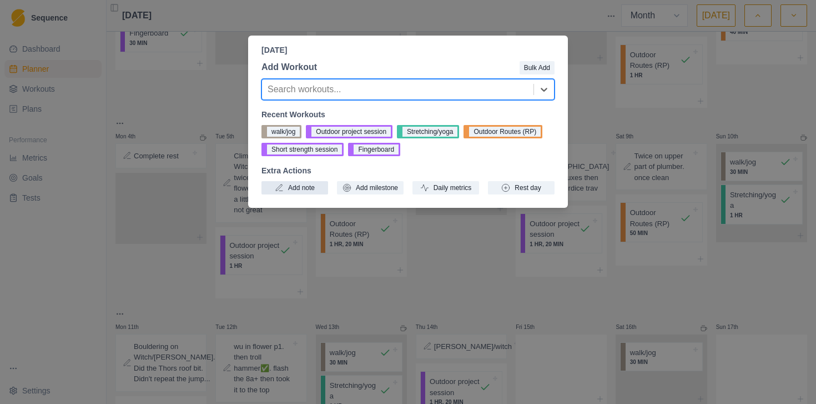
click at [297, 187] on button "Add note" at bounding box center [295, 187] width 67 height 13
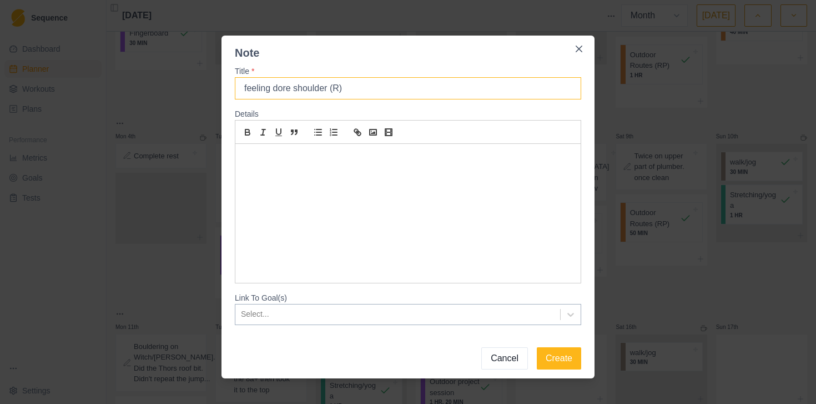
click at [278, 88] on input "feeling dore shoulder (R)" at bounding box center [408, 88] width 346 height 22
type input "feeling Sore shoulder (R)"
click at [560, 358] on button "Create" at bounding box center [559, 358] width 44 height 22
